Goal: Task Accomplishment & Management: Manage account settings

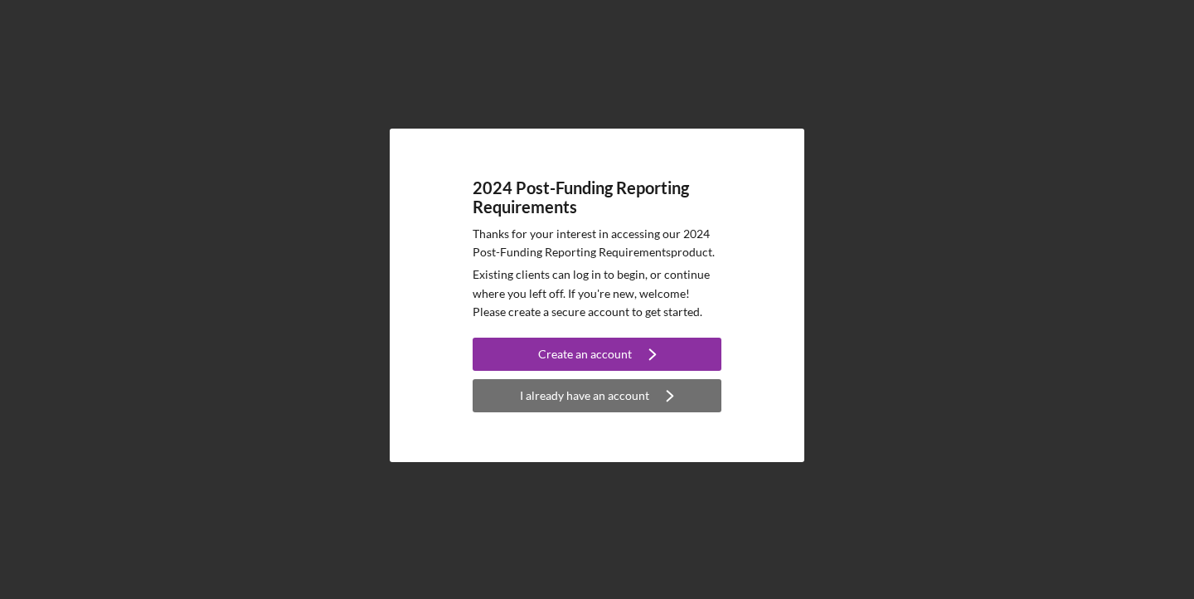
click at [604, 405] on div "I already have an account" at bounding box center [584, 395] width 129 height 33
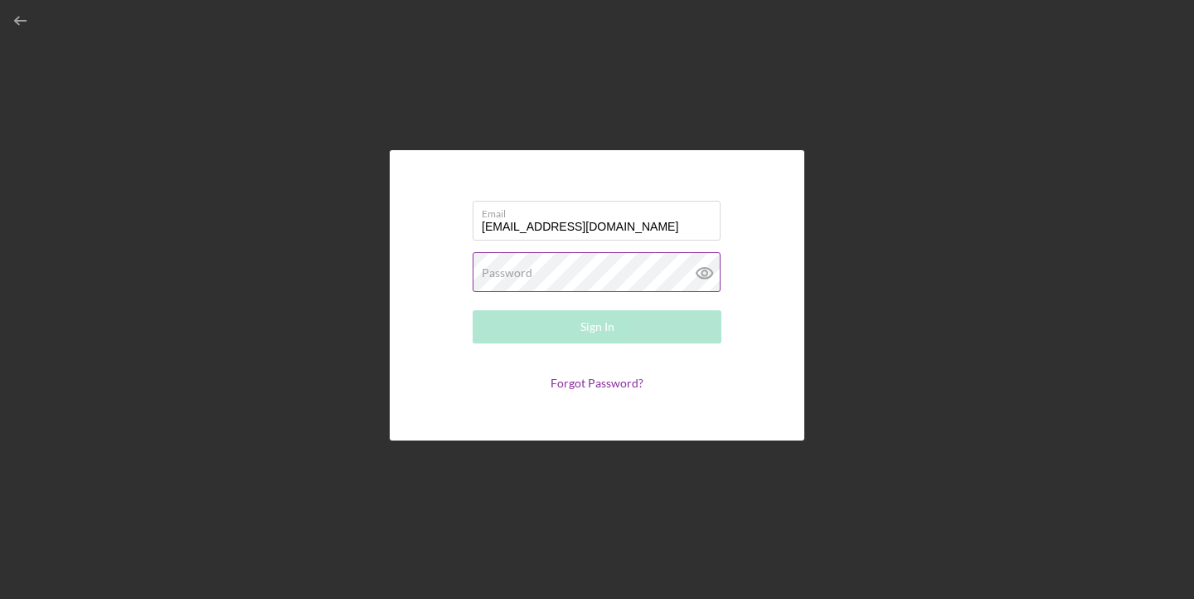
type input "[EMAIL_ADDRESS][DOMAIN_NAME]"
click at [704, 280] on icon at bounding box center [704, 272] width 41 height 41
click at [577, 266] on div "Password Required" at bounding box center [597, 272] width 249 height 41
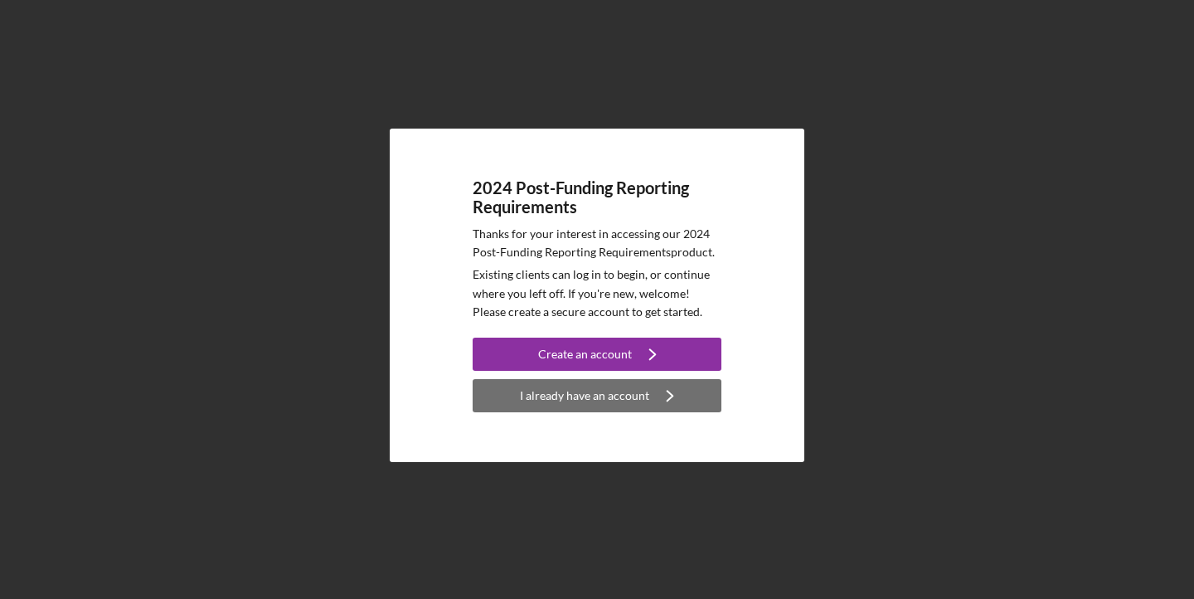
click at [569, 397] on div "I already have an account" at bounding box center [584, 395] width 129 height 33
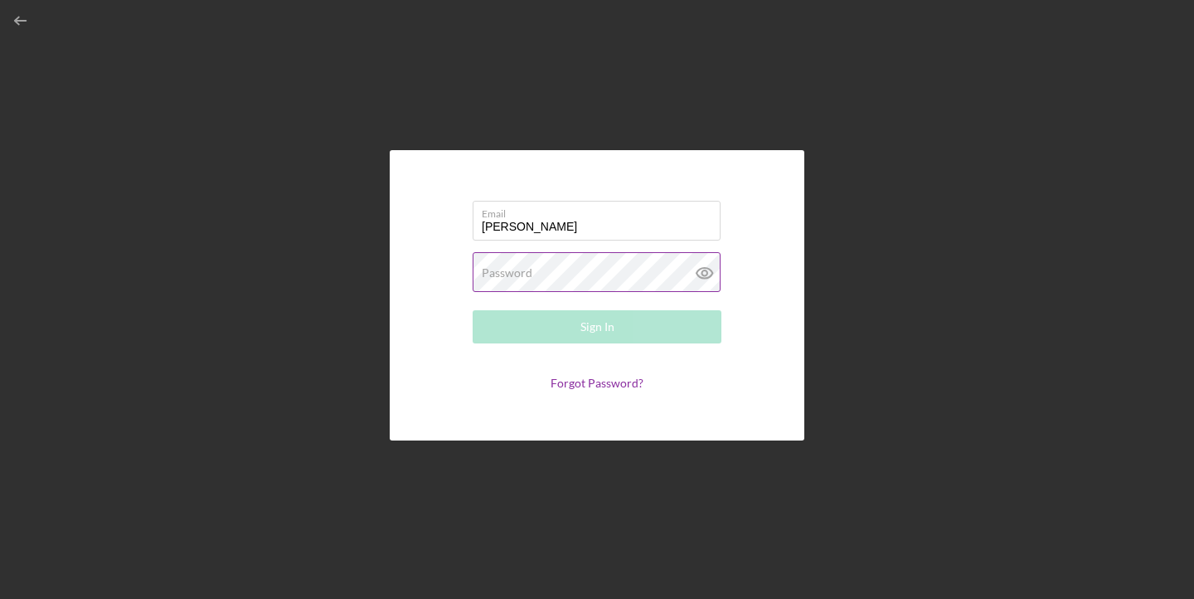
type input "[EMAIL_ADDRESS][DOMAIN_NAME]"
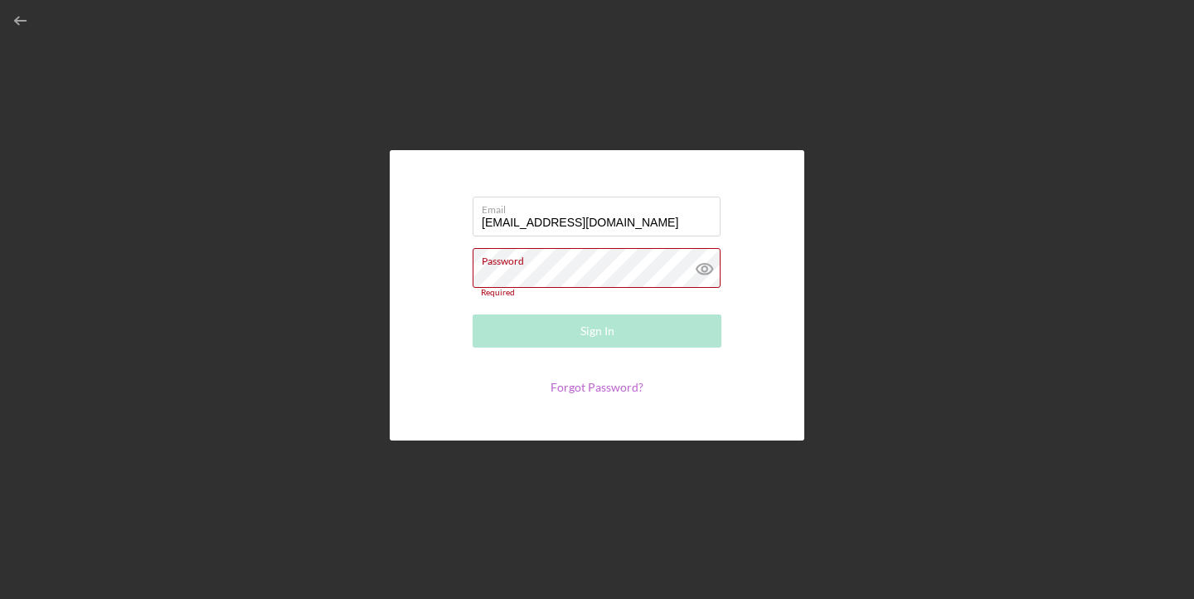
click at [565, 381] on link "Forgot Password?" at bounding box center [596, 387] width 93 height 14
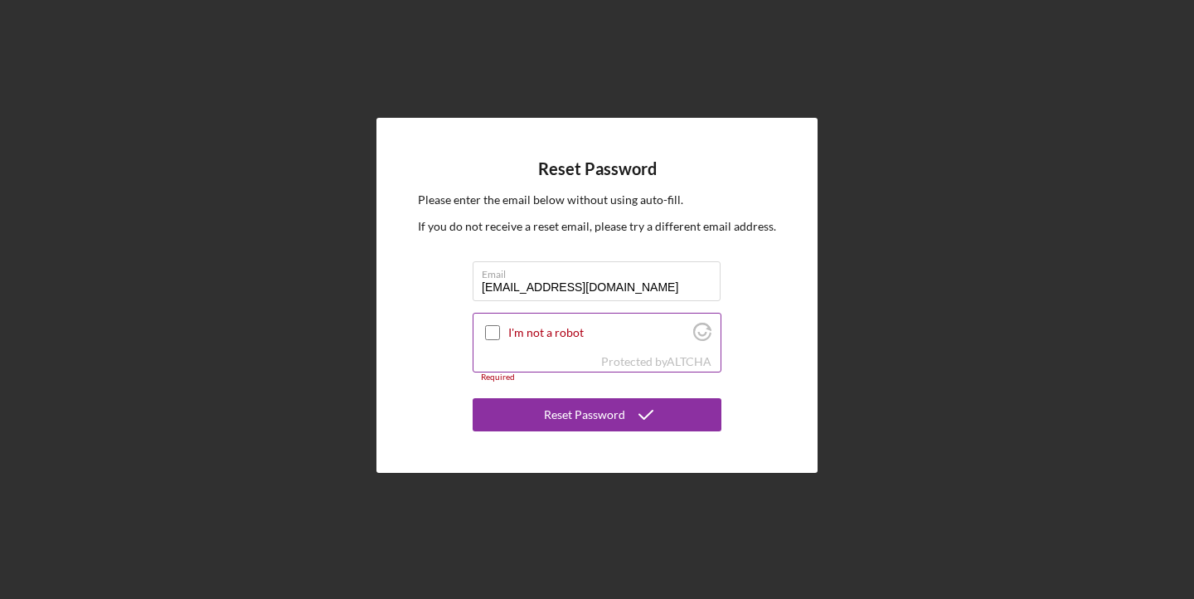
type input "[EMAIL_ADDRESS][DOMAIN_NAME]"
click at [494, 330] on input "I'm not a robot" at bounding box center [492, 332] width 15 height 15
checkbox input "true"
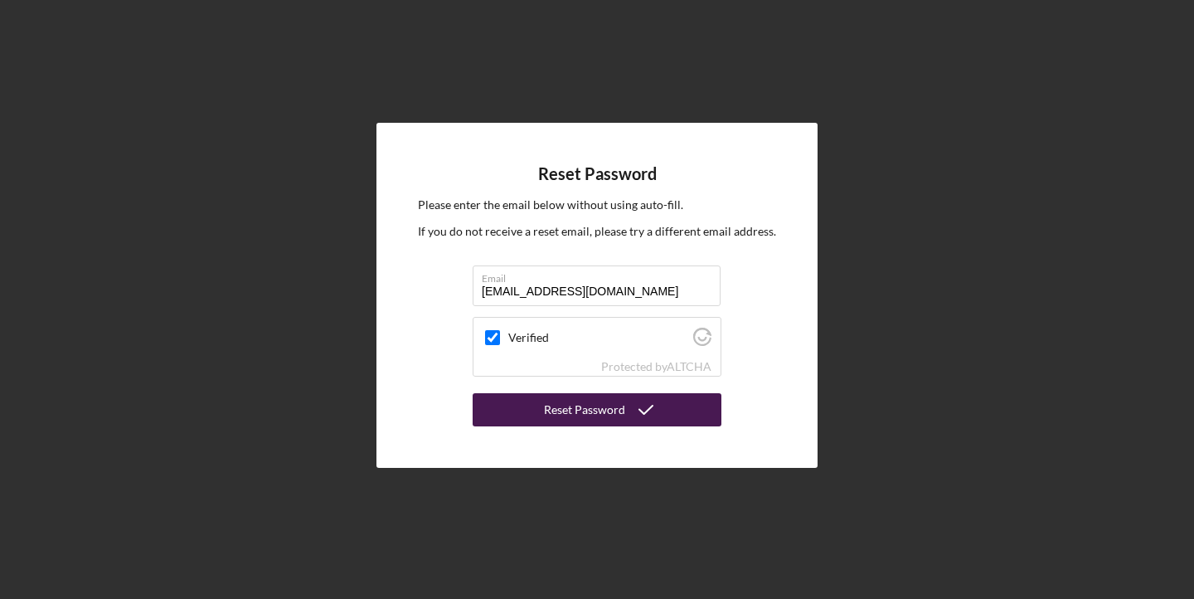
click at [557, 405] on div "Reset Password" at bounding box center [584, 409] width 81 height 33
